Goal: Information Seeking & Learning: Understand process/instructions

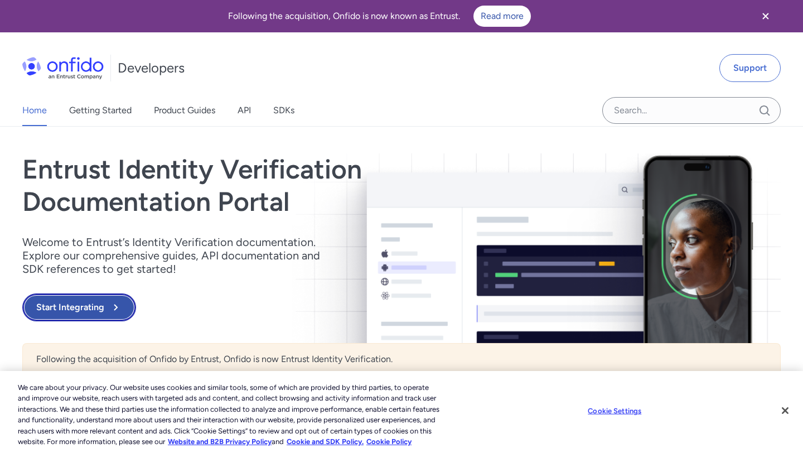
click at [84, 313] on button "Start Integrating" at bounding box center [79, 307] width 114 height 28
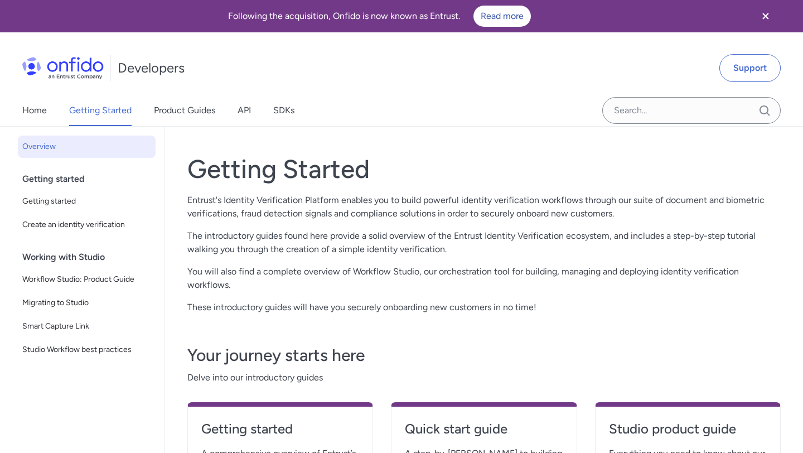
scroll to position [181, 0]
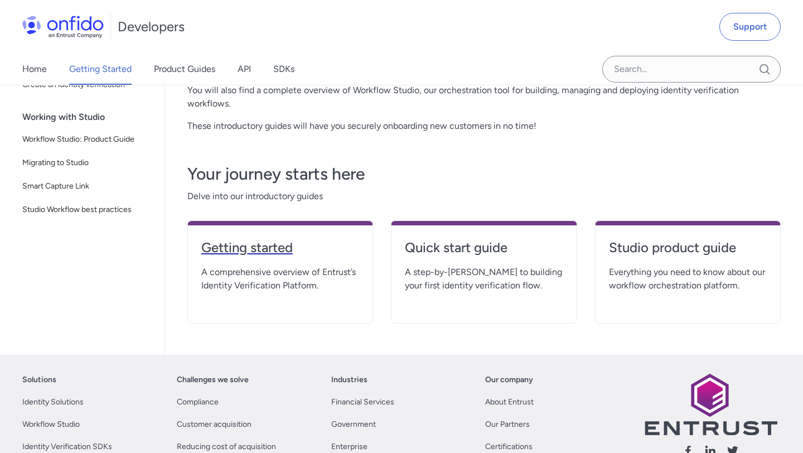
click at [288, 243] on h4 "Getting started" at bounding box center [280, 248] width 158 height 18
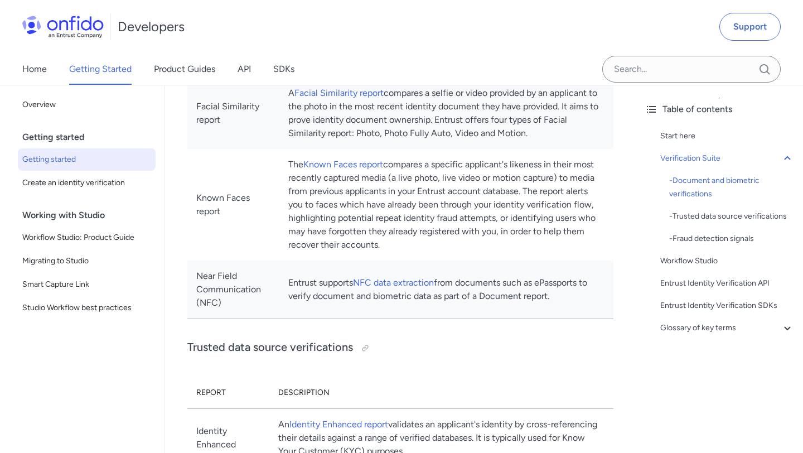
scroll to position [774, 0]
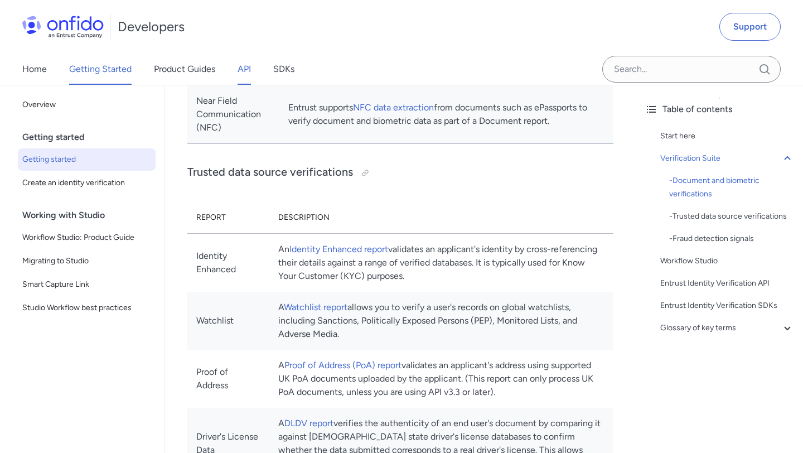
click at [247, 66] on link "API" at bounding box center [244, 69] width 13 height 31
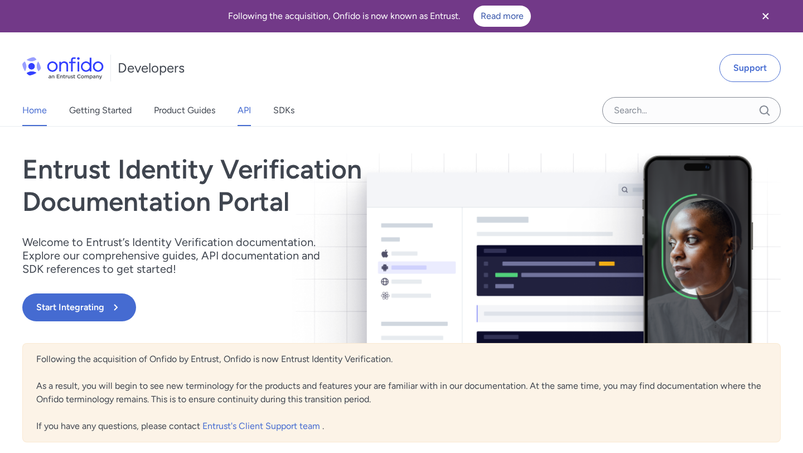
click at [240, 110] on link "API" at bounding box center [244, 110] width 13 height 31
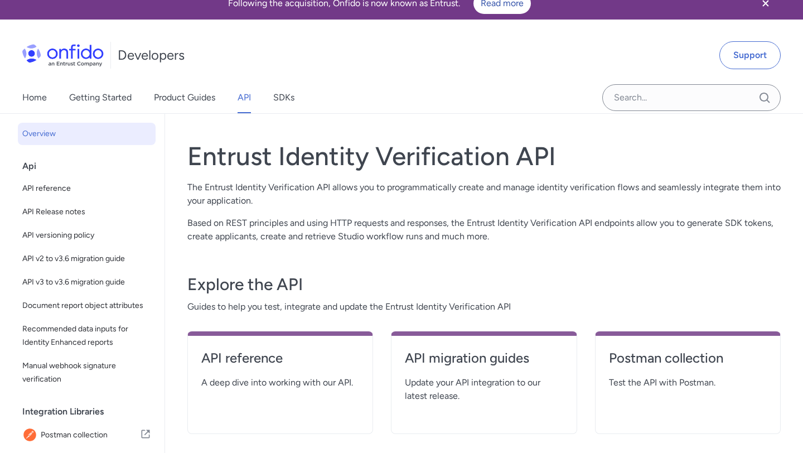
scroll to position [2, 0]
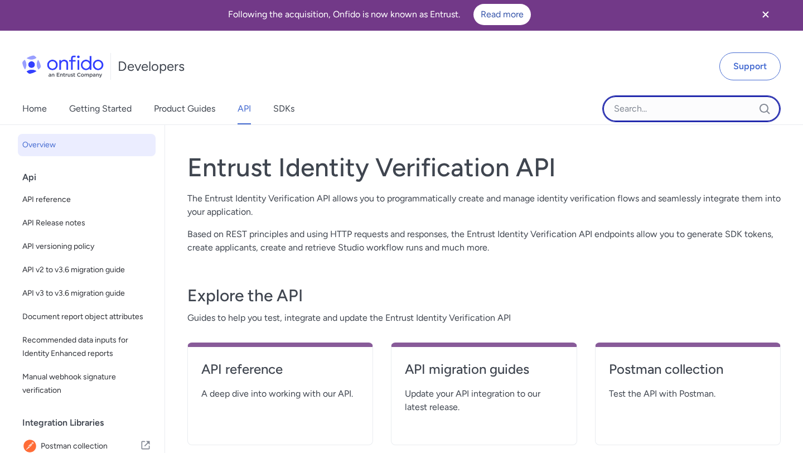
click at [633, 107] on input "Onfido search input field" at bounding box center [692, 108] width 179 height 27
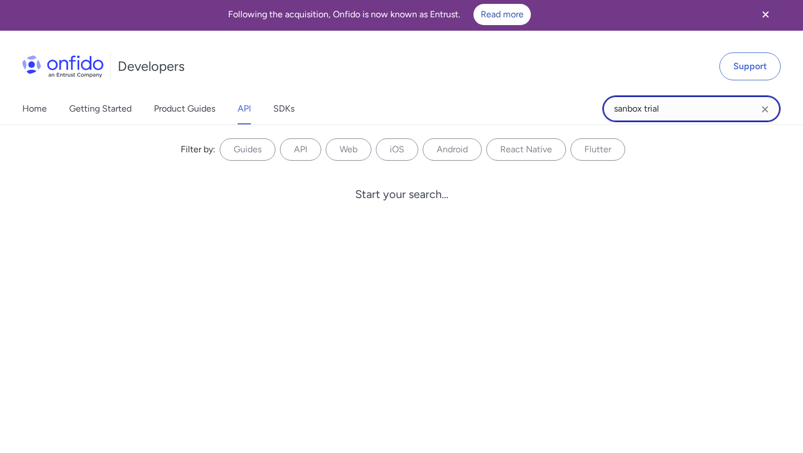
type input "sanbox trial"
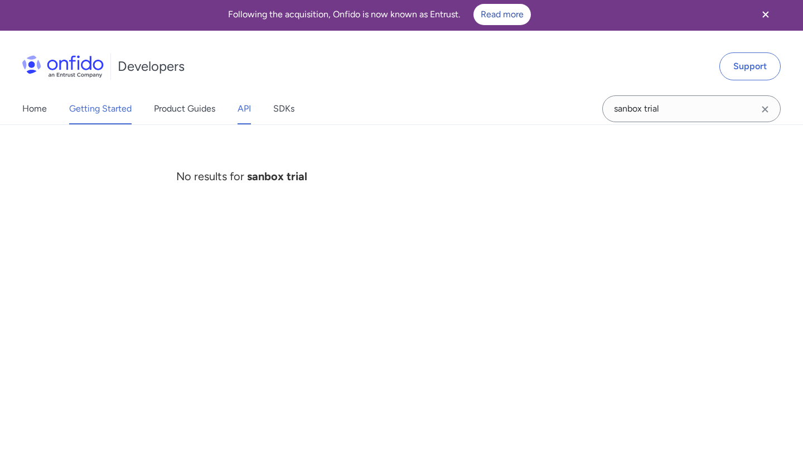
click at [105, 107] on link "Getting Started" at bounding box center [100, 108] width 62 height 31
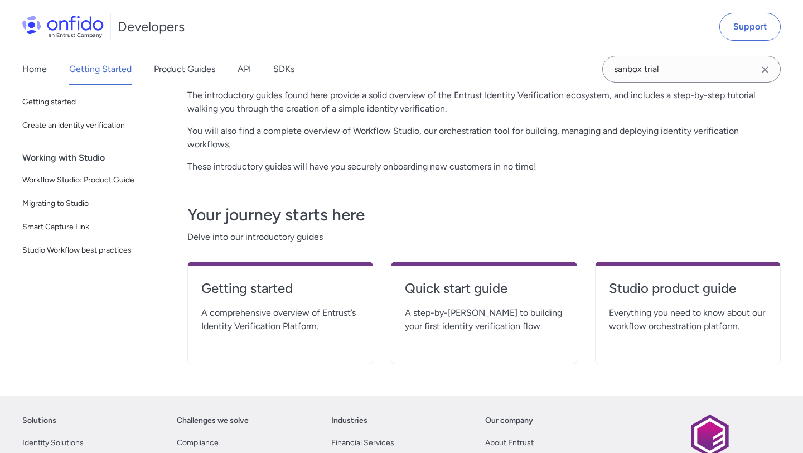
scroll to position [142, 0]
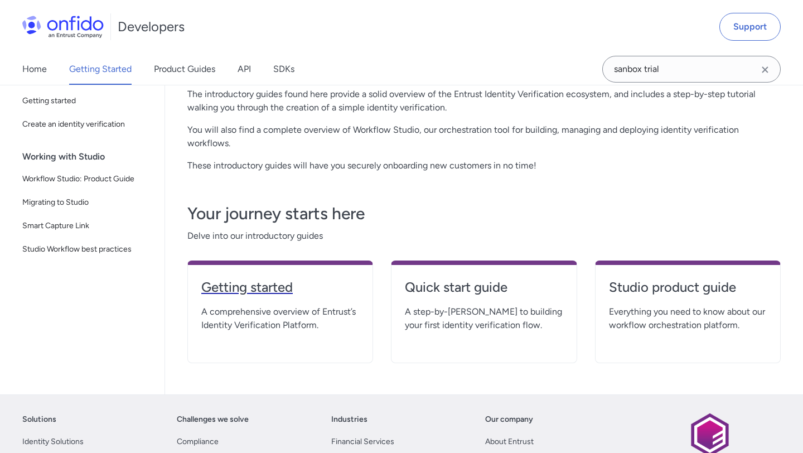
click at [266, 289] on h4 "Getting started" at bounding box center [280, 287] width 158 height 18
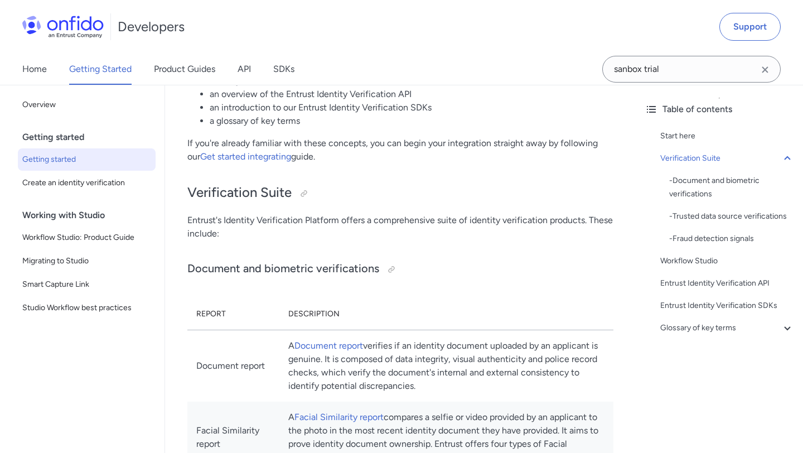
scroll to position [261, 0]
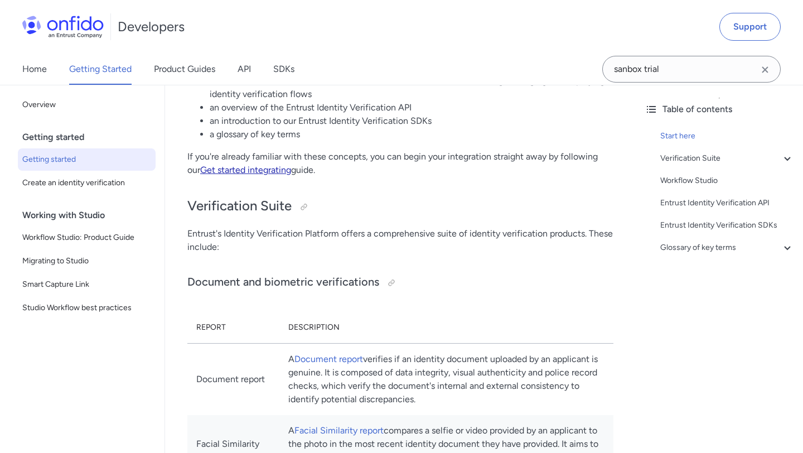
click at [288, 173] on link "Get started integrating" at bounding box center [245, 170] width 91 height 11
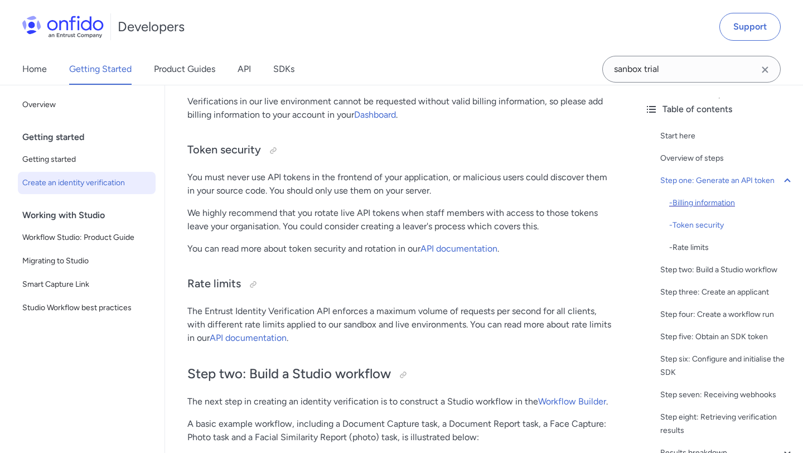
click at [714, 201] on div "- Billing information" at bounding box center [732, 202] width 125 height 13
